Goal: Task Accomplishment & Management: Manage account settings

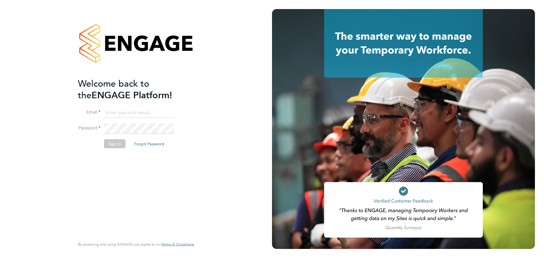
click at [145, 113] on input at bounding box center [139, 113] width 70 height 10
paste input "BSMhelpdesk@bgis.com"
type input "BSMhelpdesk@bgis.com"
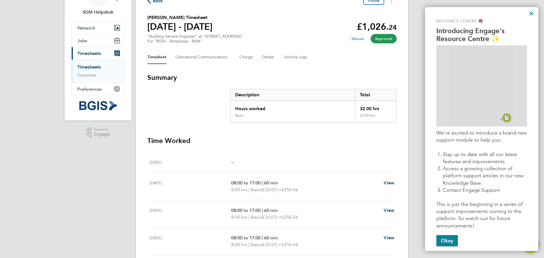
scroll to position [122, 0]
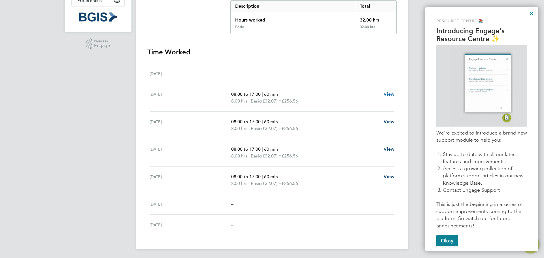
click at [386, 96] on span "View" at bounding box center [388, 93] width 11 height 5
select select "60"
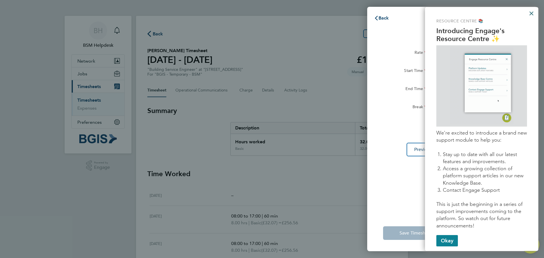
click at [531, 14] on button "×" at bounding box center [530, 13] width 5 height 9
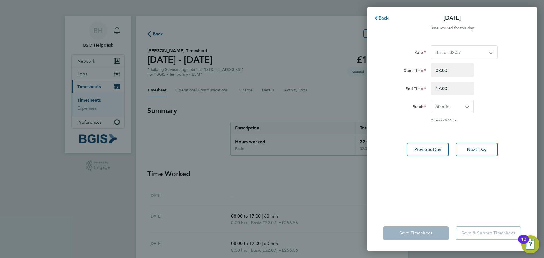
click at [379, 18] on span "Back" at bounding box center [383, 17] width 10 height 5
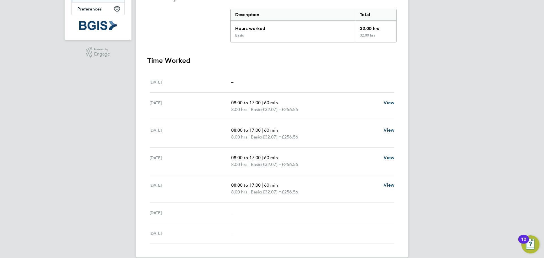
scroll to position [122, 0]
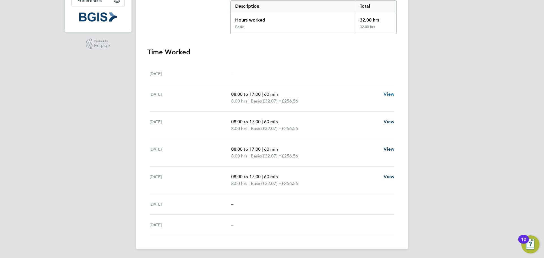
click at [390, 92] on span "View" at bounding box center [388, 93] width 11 height 5
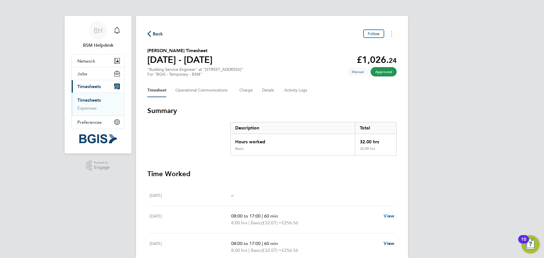
select select "60"
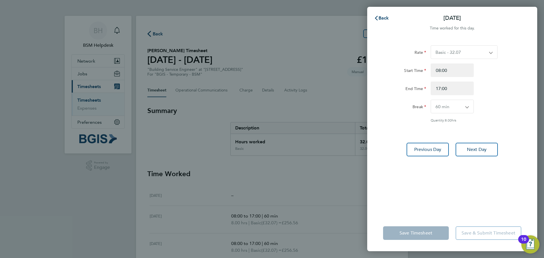
click at [339, 212] on div "Back [DATE] Time worked for this day. Rate Basic - 32.07 Start Time 08:00 End T…" at bounding box center [272, 129] width 544 height 258
click at [379, 16] on span "Back" at bounding box center [383, 17] width 10 height 5
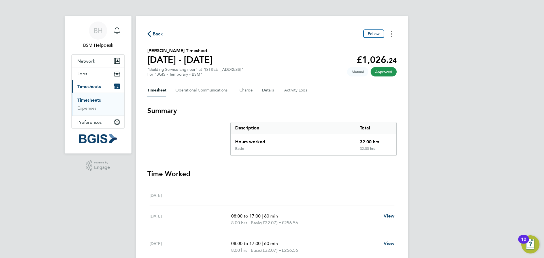
click at [391, 34] on circle "Timesheets Menu" at bounding box center [391, 33] width 1 height 1
click at [425, 131] on div "BH BSM Helpdesk Notifications Applications: Network Sites Workers Jobs Position…" at bounding box center [272, 190] width 544 height 380
click at [156, 35] on span "Back" at bounding box center [158, 34] width 10 height 7
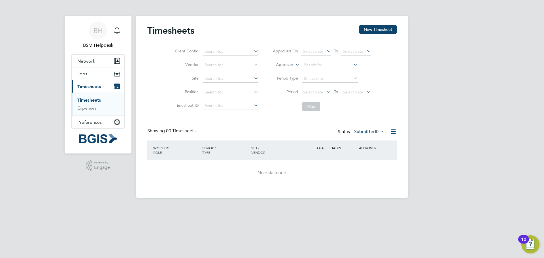
click at [89, 85] on span "Timesheets" at bounding box center [88, 86] width 23 height 5
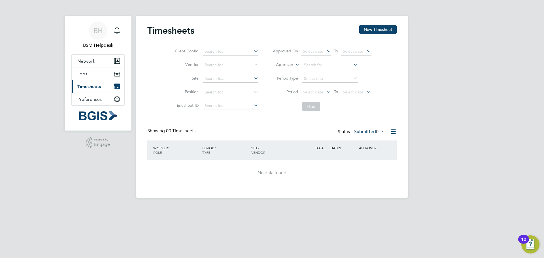
click at [90, 87] on span "Timesheets" at bounding box center [88, 86] width 23 height 5
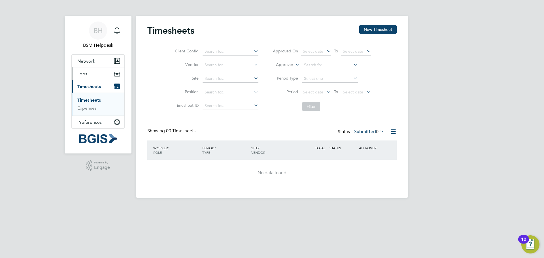
click at [92, 76] on button "Jobs" at bounding box center [98, 73] width 53 height 12
click at [95, 87] on span "Timesheets" at bounding box center [88, 86] width 23 height 5
